Goal: Transaction & Acquisition: Obtain resource

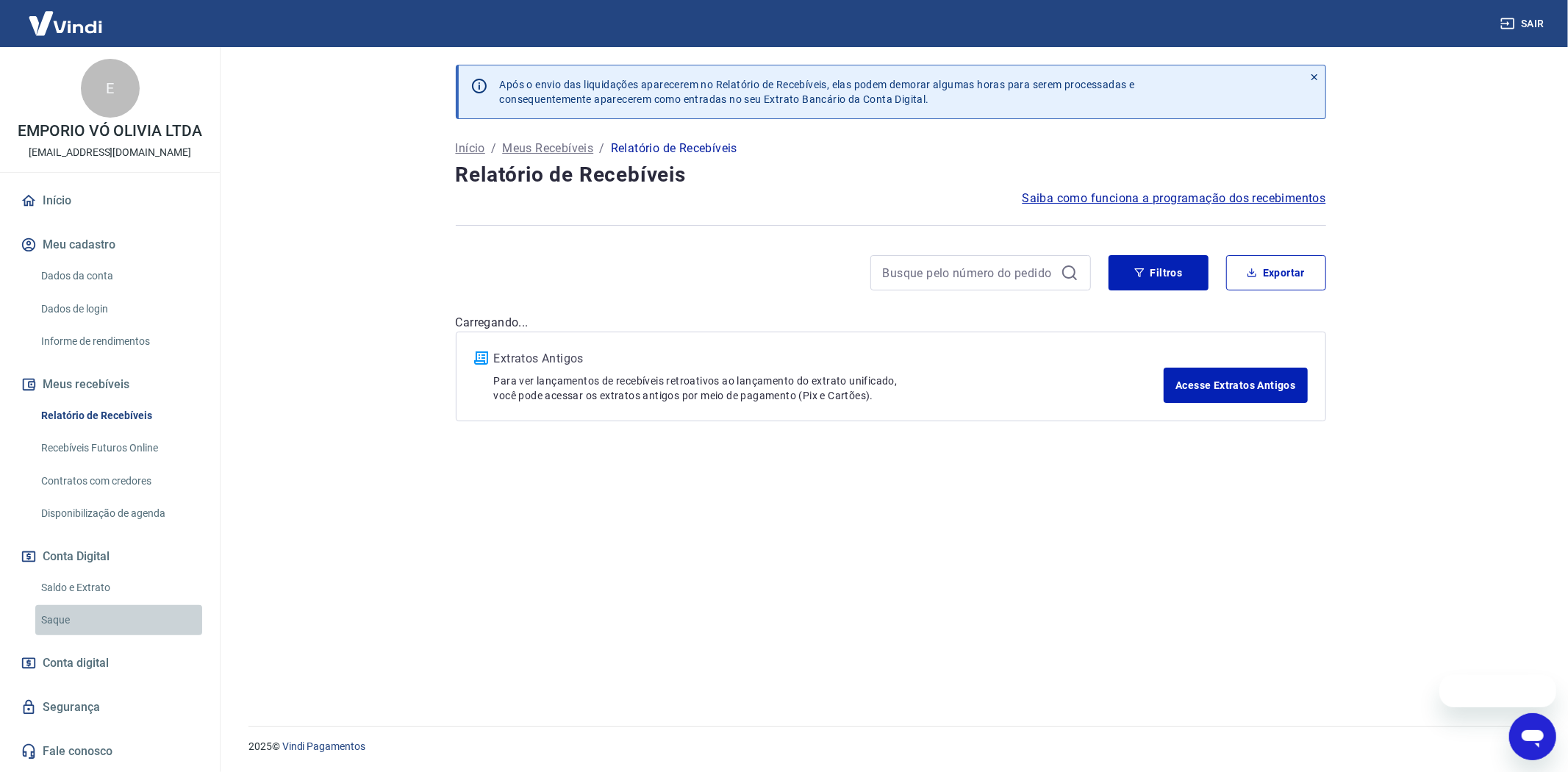
click at [72, 615] on link "Saque" at bounding box center [119, 620] width 167 height 30
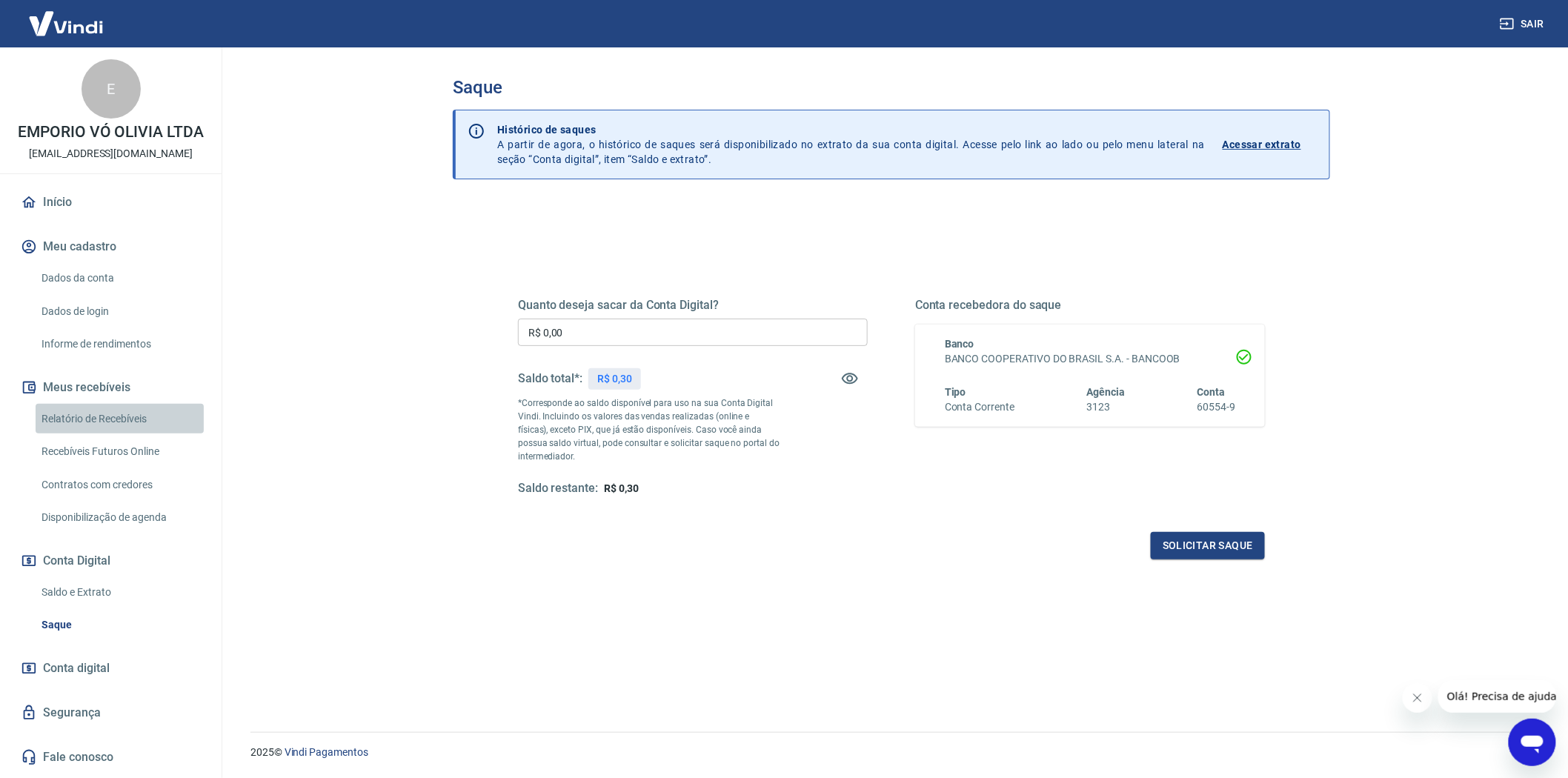
click at [83, 412] on link "Relatório de Recebíveis" at bounding box center [120, 419] width 169 height 31
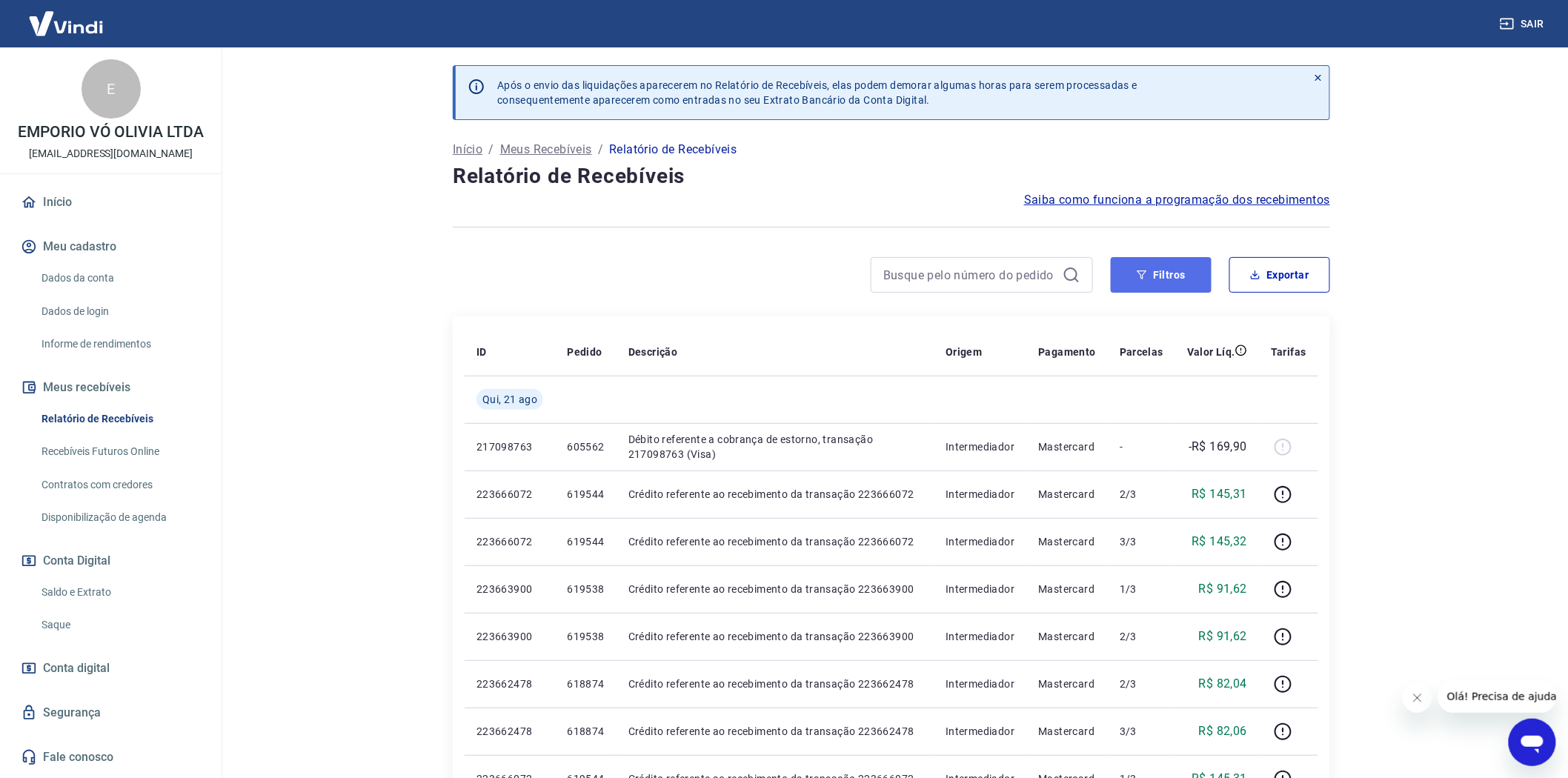
click at [1191, 274] on button "Filtros" at bounding box center [1161, 274] width 101 height 35
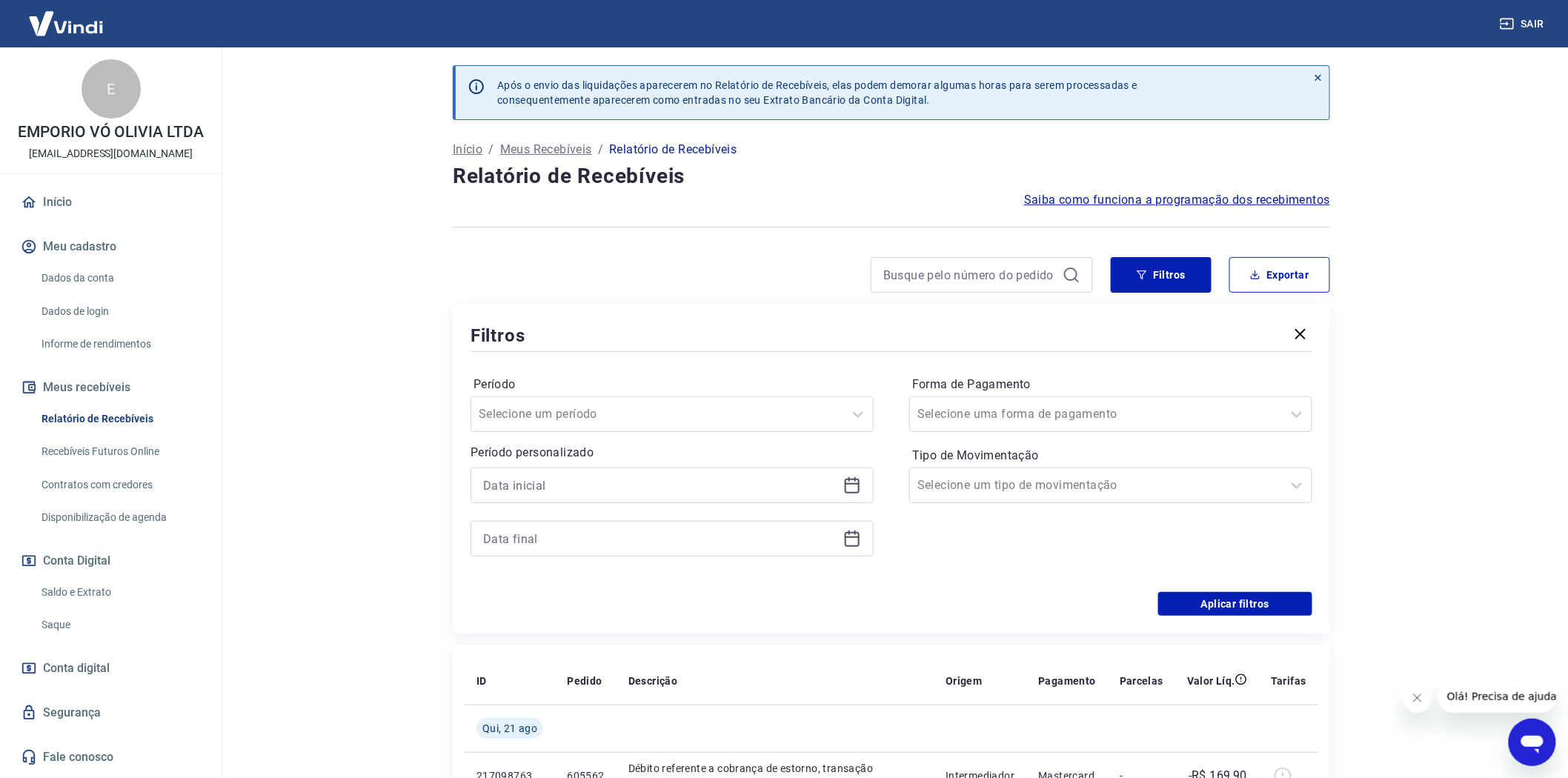
click at [853, 490] on icon at bounding box center [852, 485] width 18 height 18
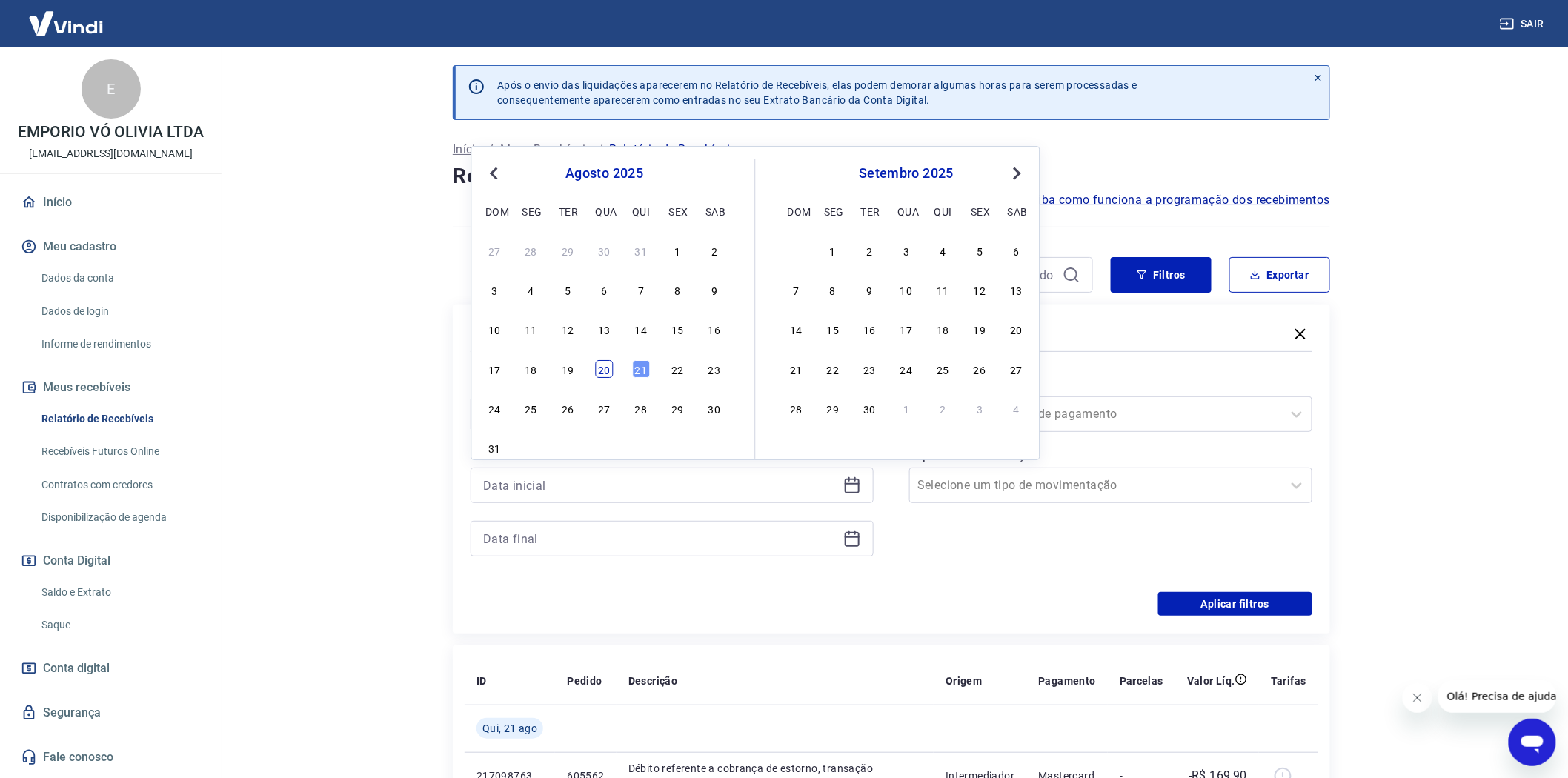
click at [605, 371] on div "20" at bounding box center [605, 369] width 18 height 18
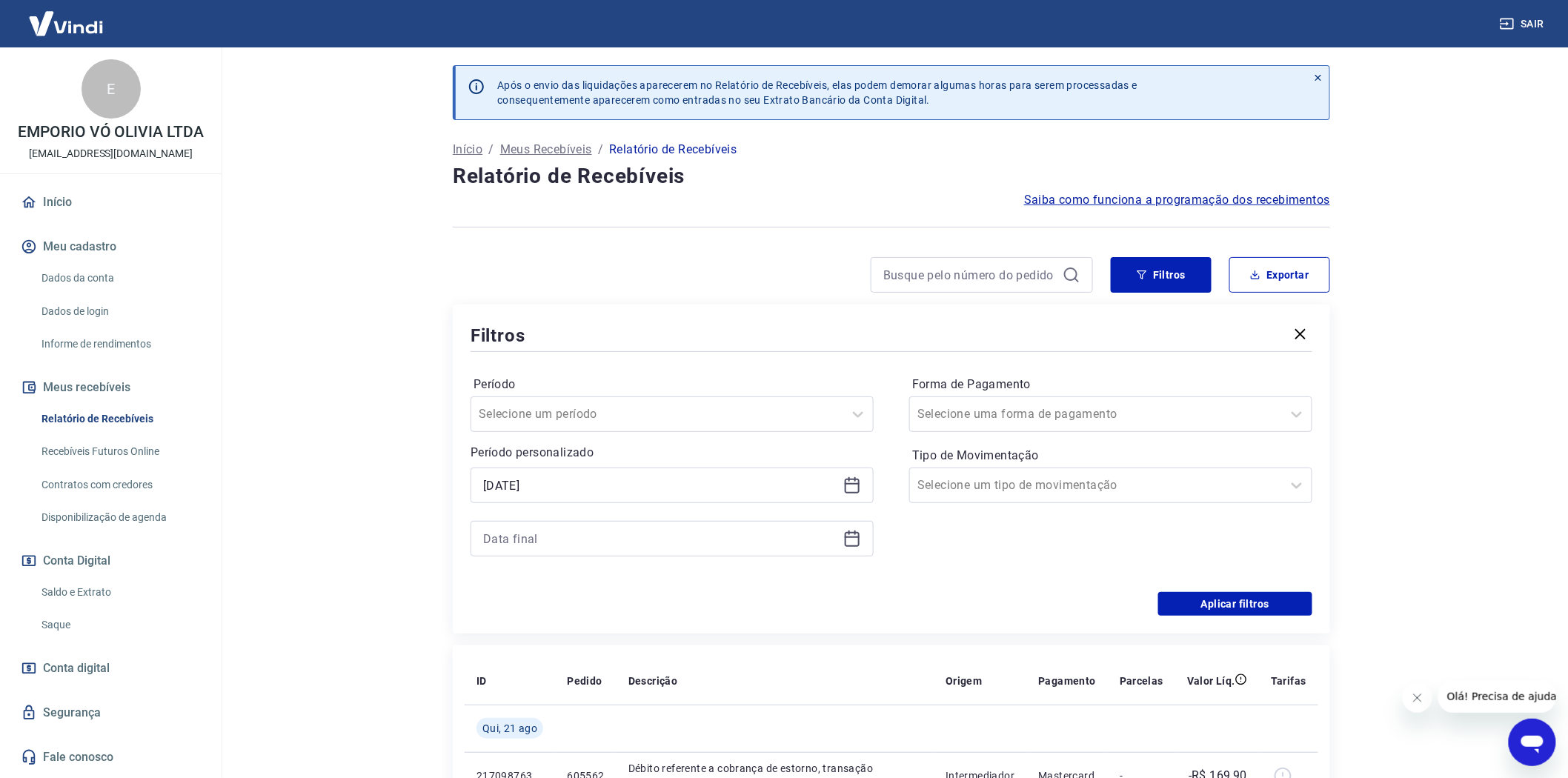
type input "[DATE]"
click at [854, 538] on icon at bounding box center [851, 538] width 14 height 2
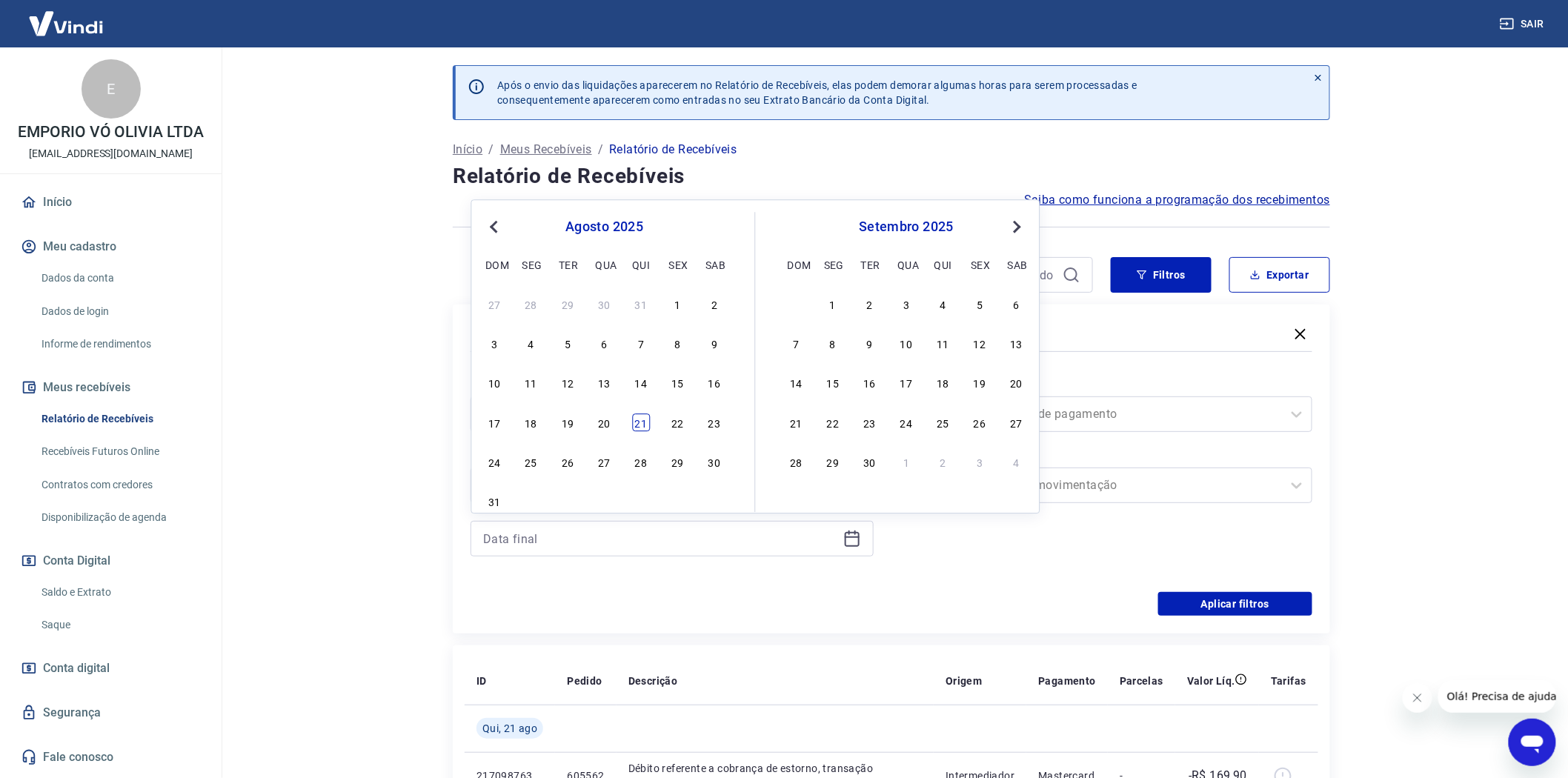
click at [634, 419] on div "21" at bounding box center [641, 422] width 18 height 18
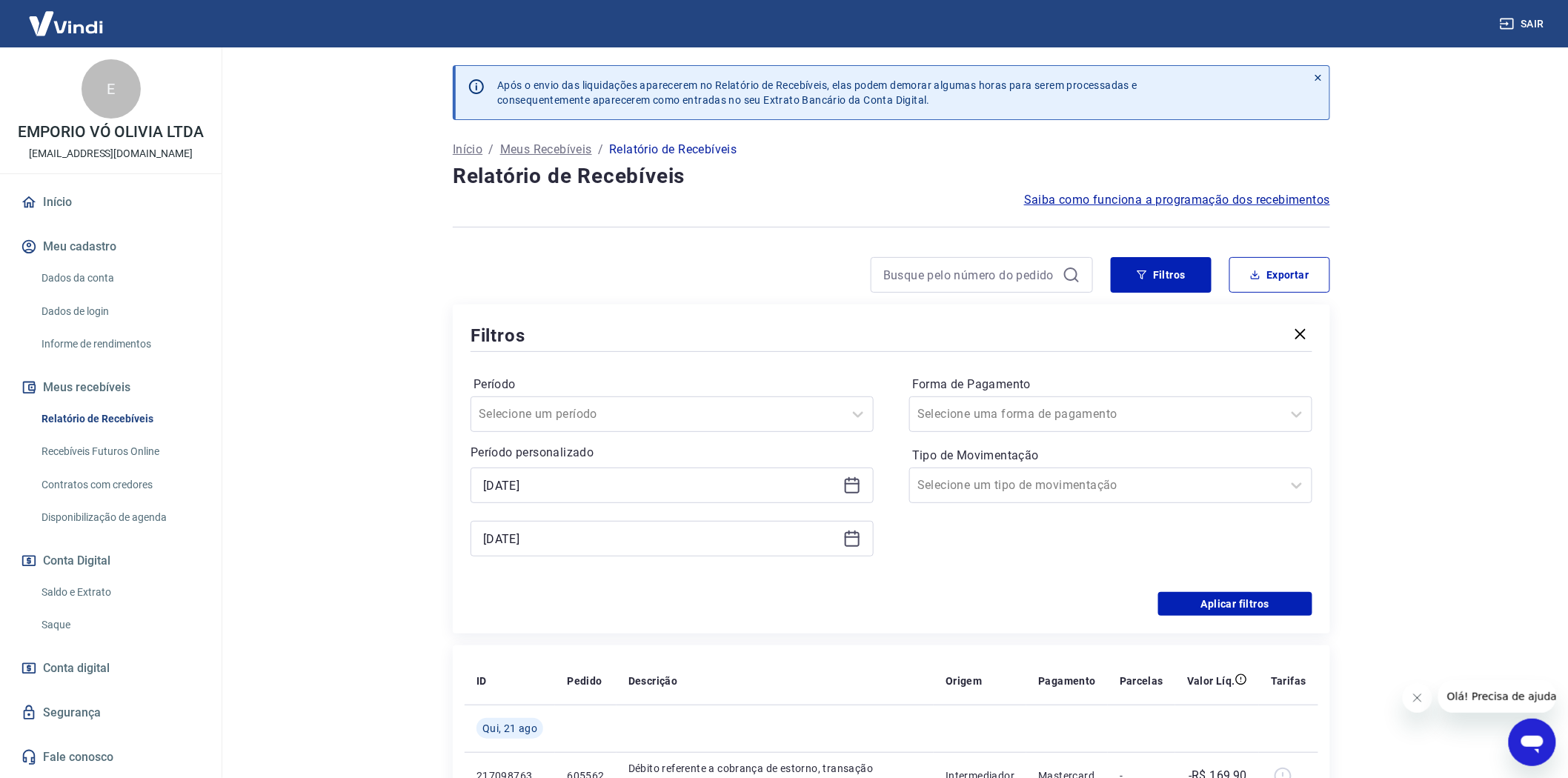
type input "[DATE]"
click at [1211, 599] on button "Aplicar filtros" at bounding box center [1234, 604] width 154 height 24
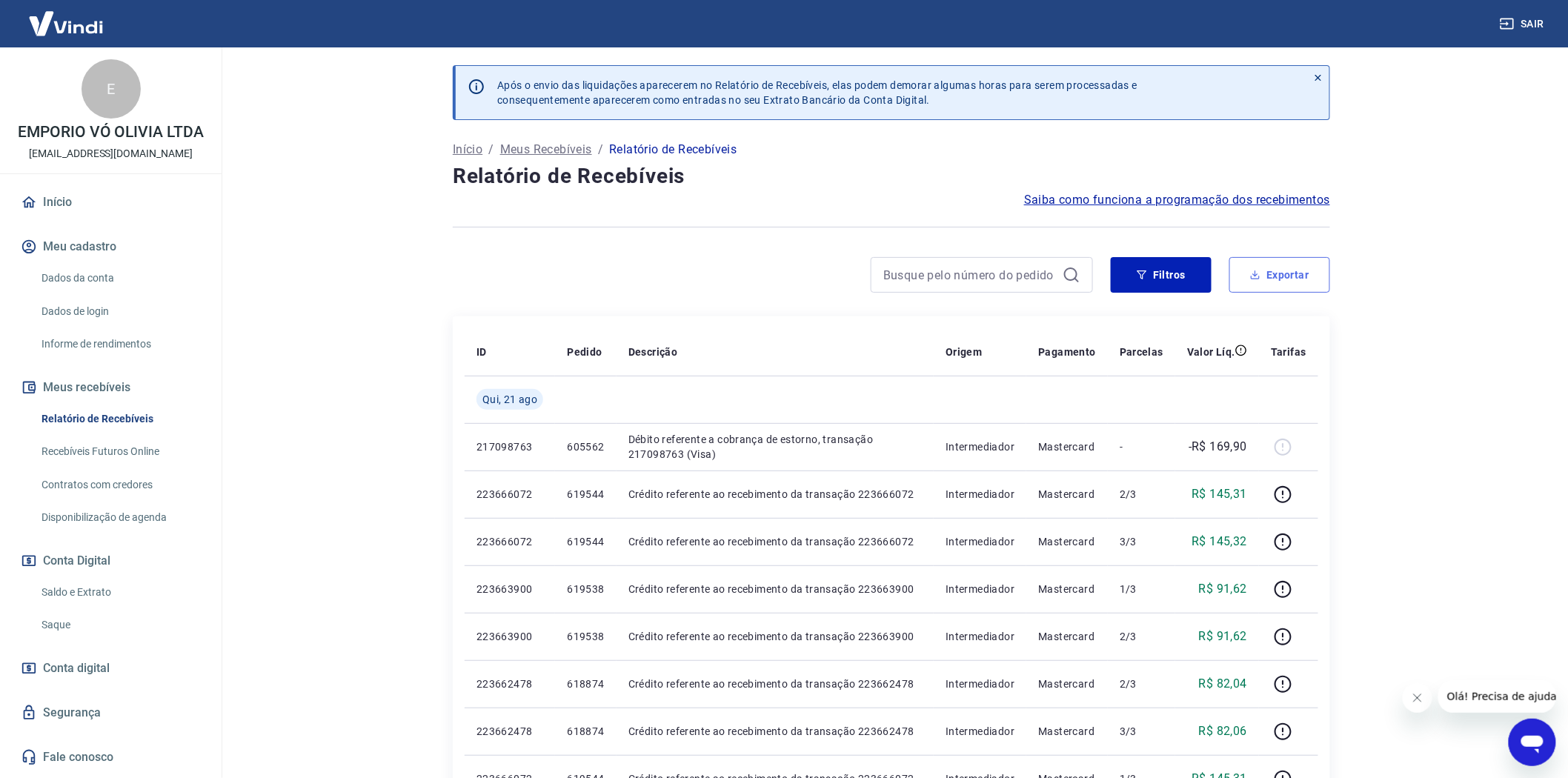
click at [1269, 280] on button "Exportar" at bounding box center [1280, 274] width 101 height 35
type input "[DATE]"
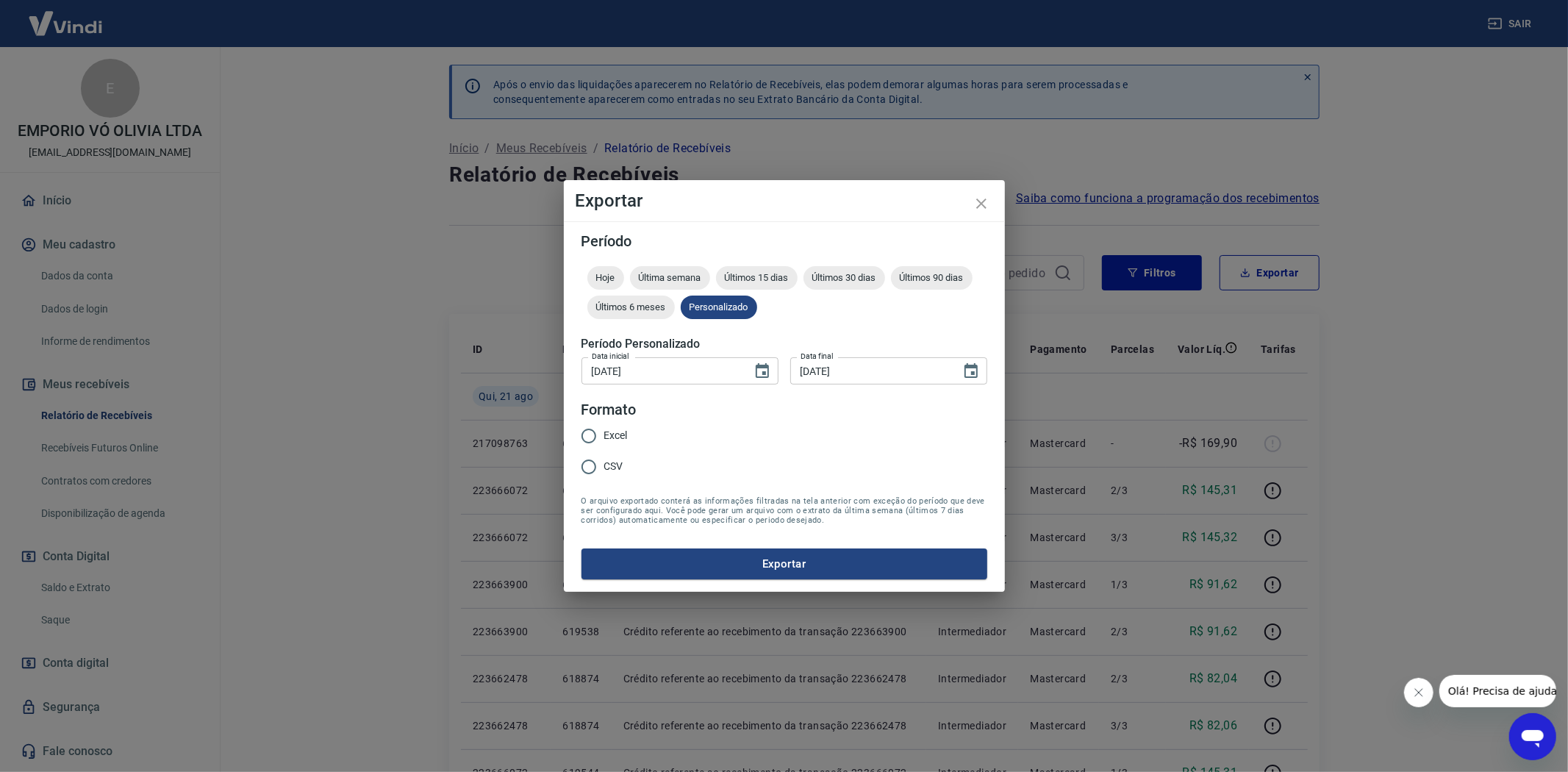
click at [606, 436] on span "Excel" at bounding box center [616, 435] width 24 height 15
click at [605, 436] on input "Excel" at bounding box center [589, 435] width 30 height 30
radio input "true"
click at [805, 571] on button "Exportar" at bounding box center [784, 564] width 406 height 30
